Goal: Communication & Community: Participate in discussion

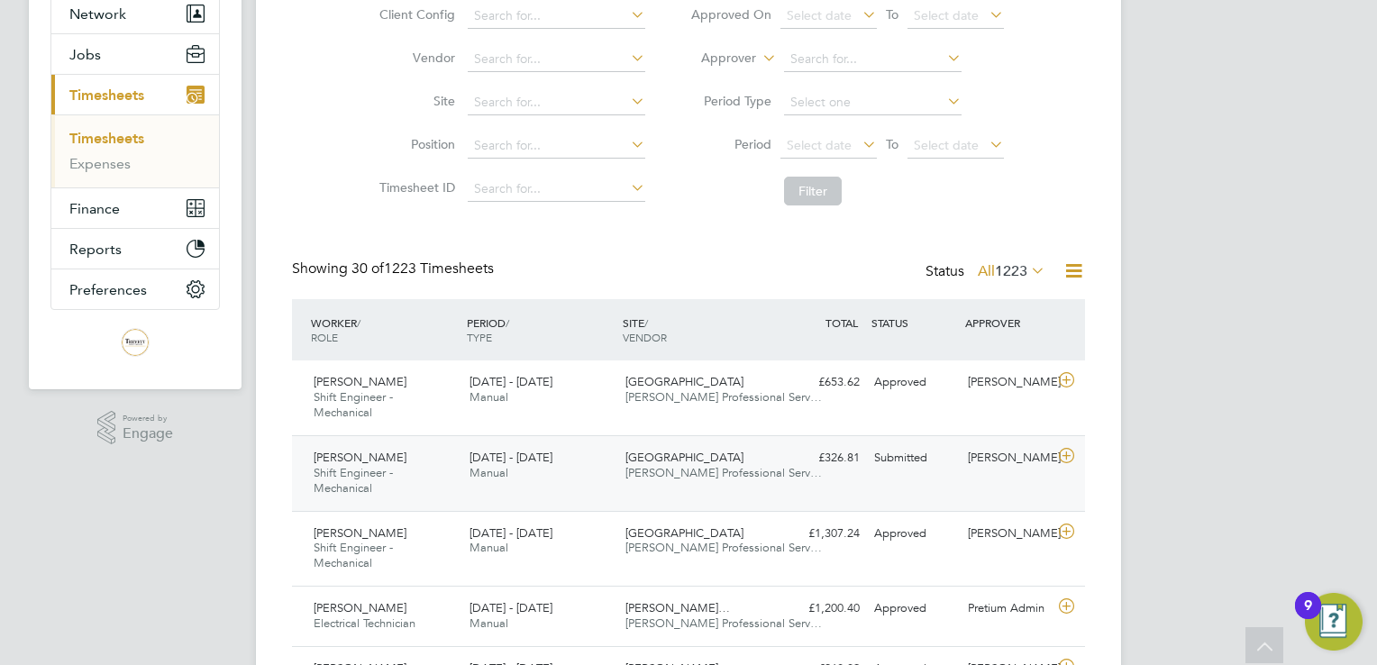
click at [964, 452] on div "[PERSON_NAME]" at bounding box center [1008, 458] width 94 height 30
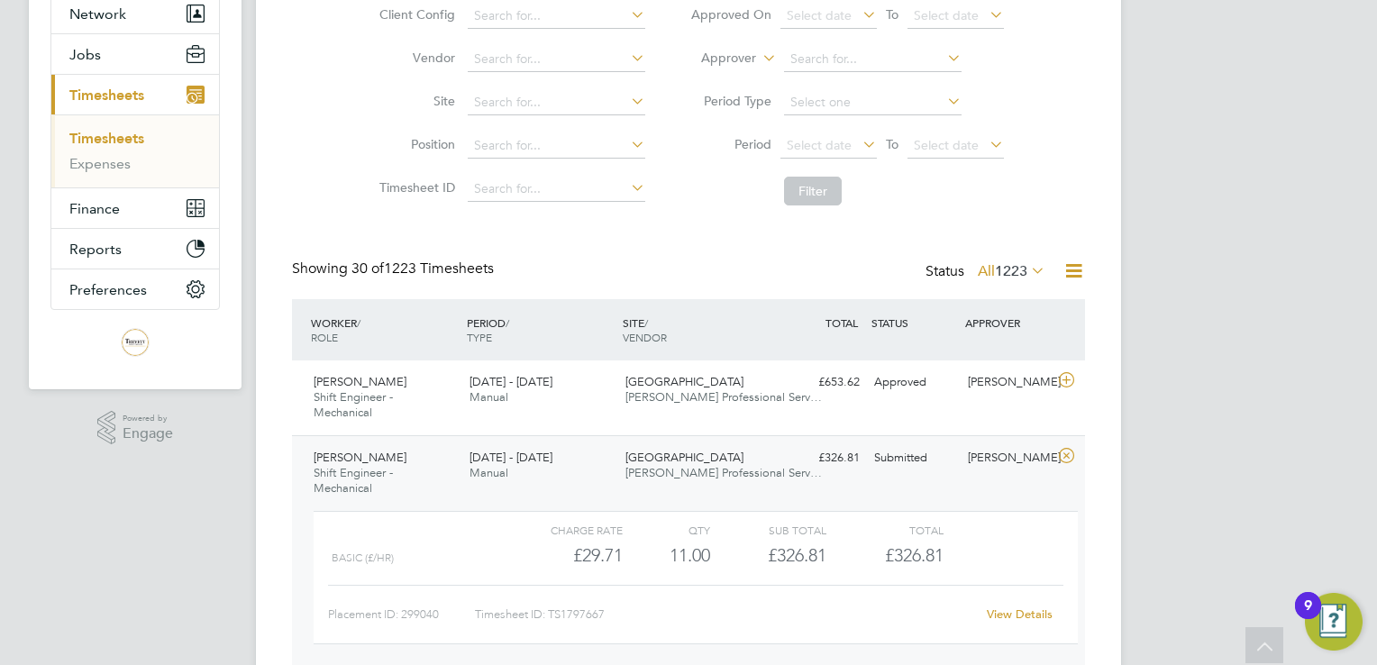
click at [1035, 610] on link "View Details" at bounding box center [1020, 614] width 66 height 15
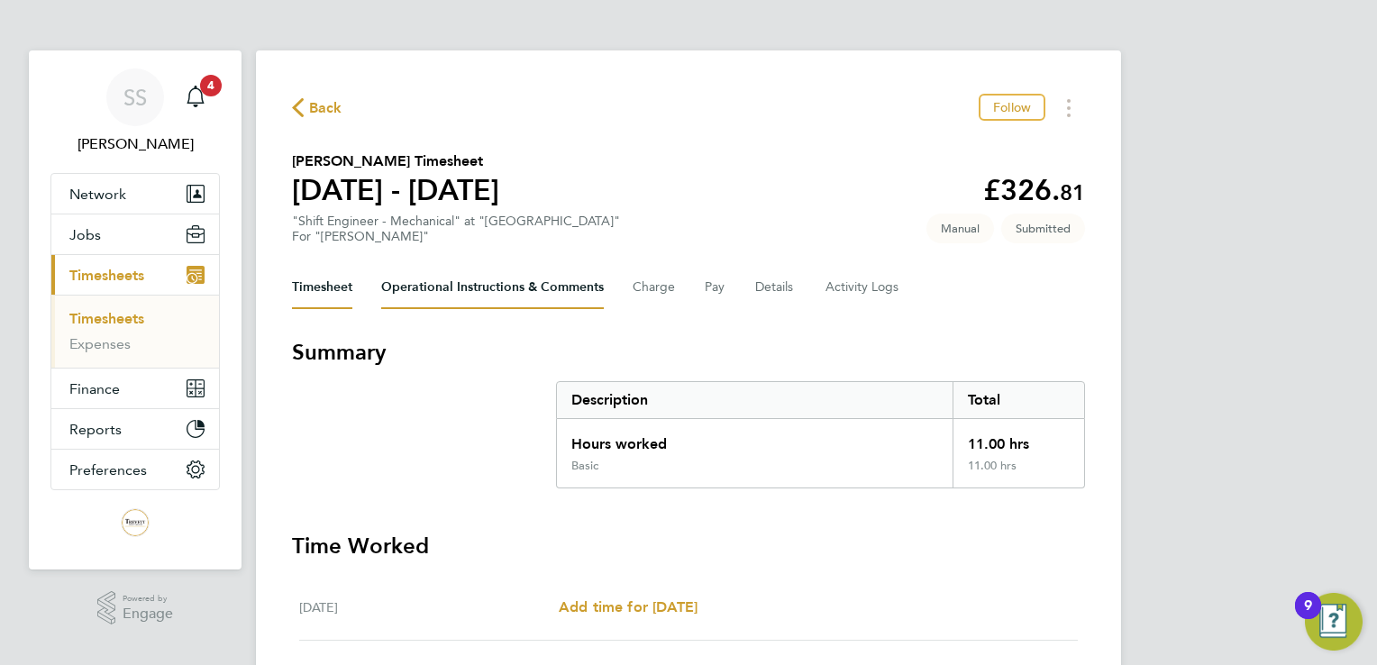
click at [498, 284] on Comments-tab "Operational Instructions & Comments" at bounding box center [492, 287] width 223 height 43
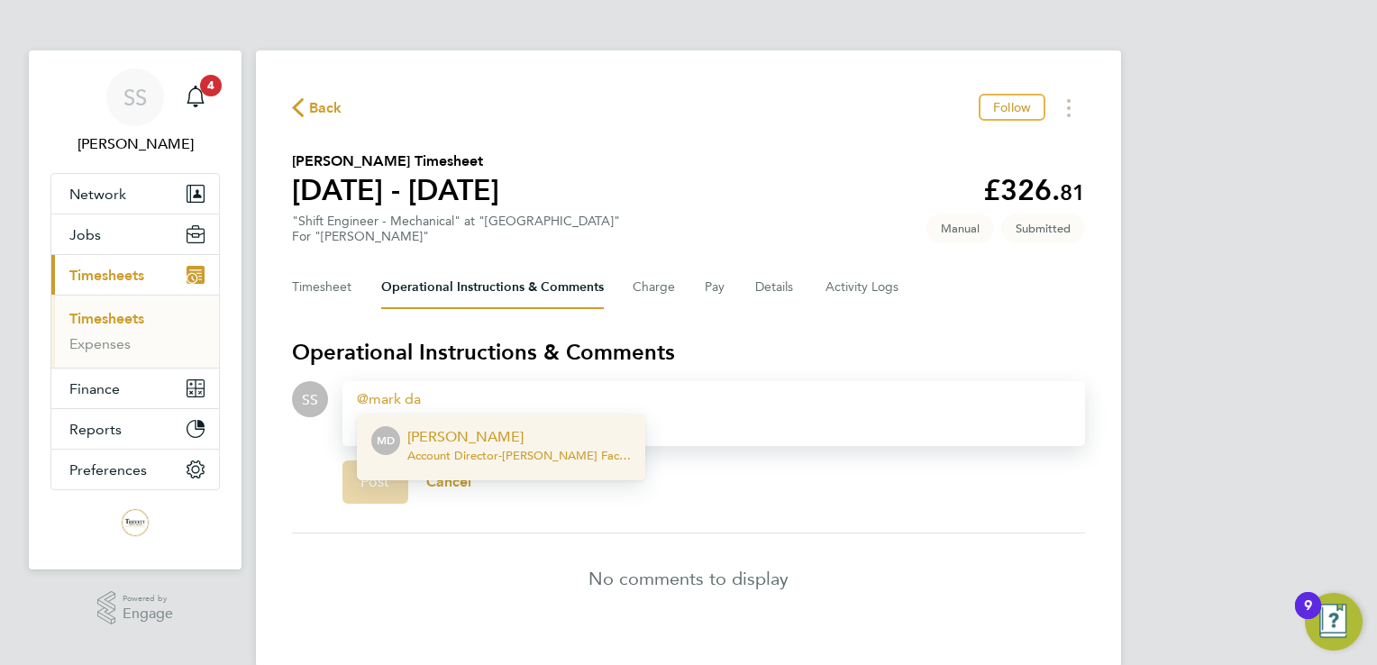
click at [562, 446] on p "[PERSON_NAME]" at bounding box center [519, 437] width 224 height 22
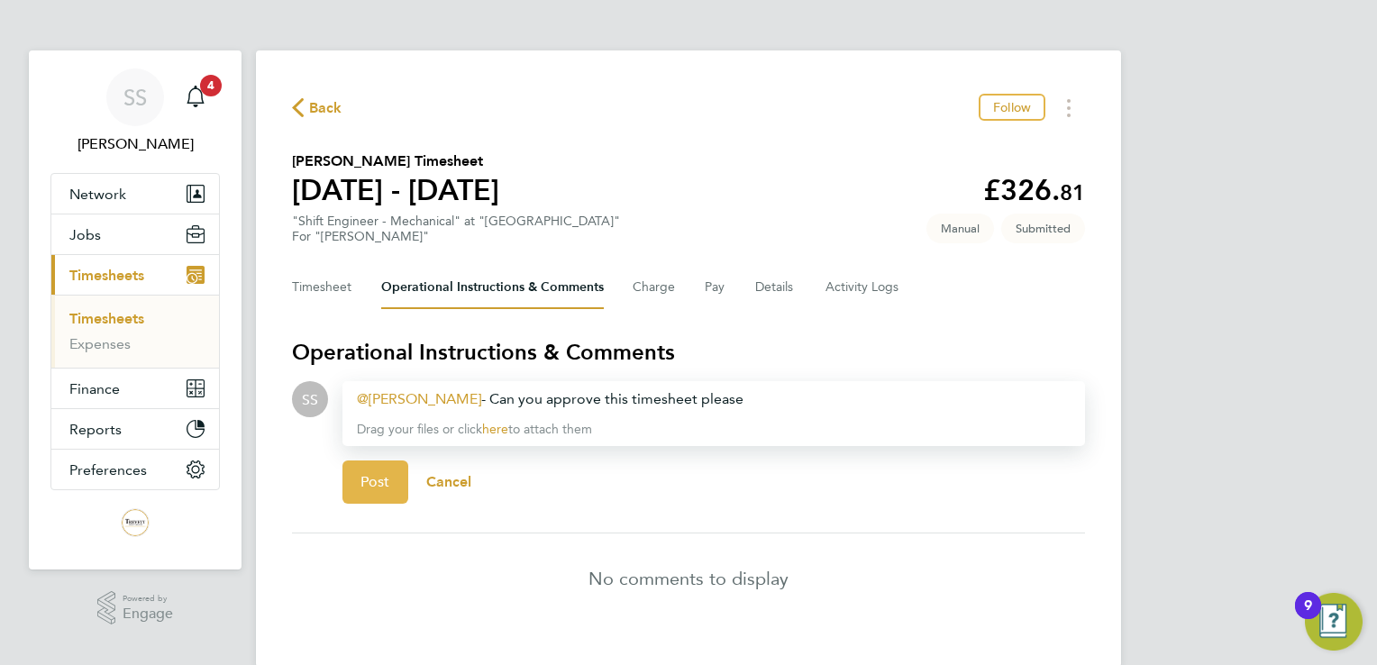
click at [347, 496] on button "Post" at bounding box center [376, 482] width 66 height 43
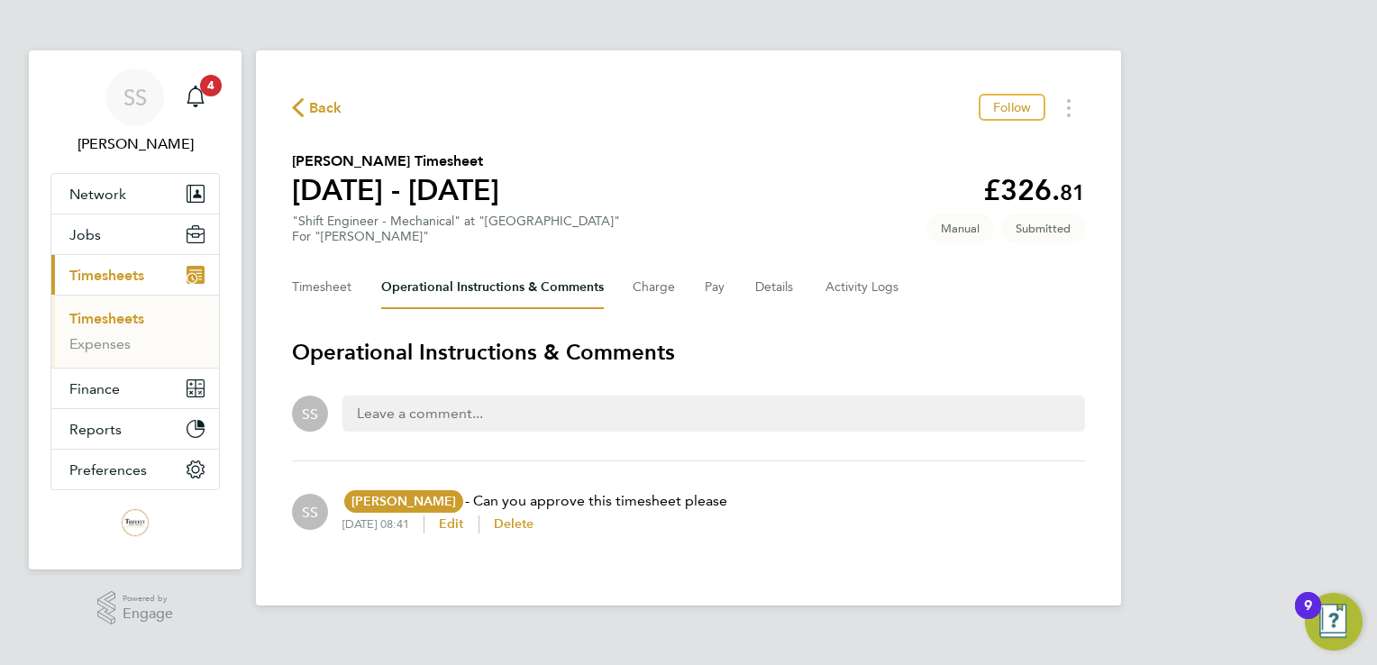
click at [316, 104] on span "Back" at bounding box center [325, 108] width 33 height 22
